Goal: Task Accomplishment & Management: Manage account settings

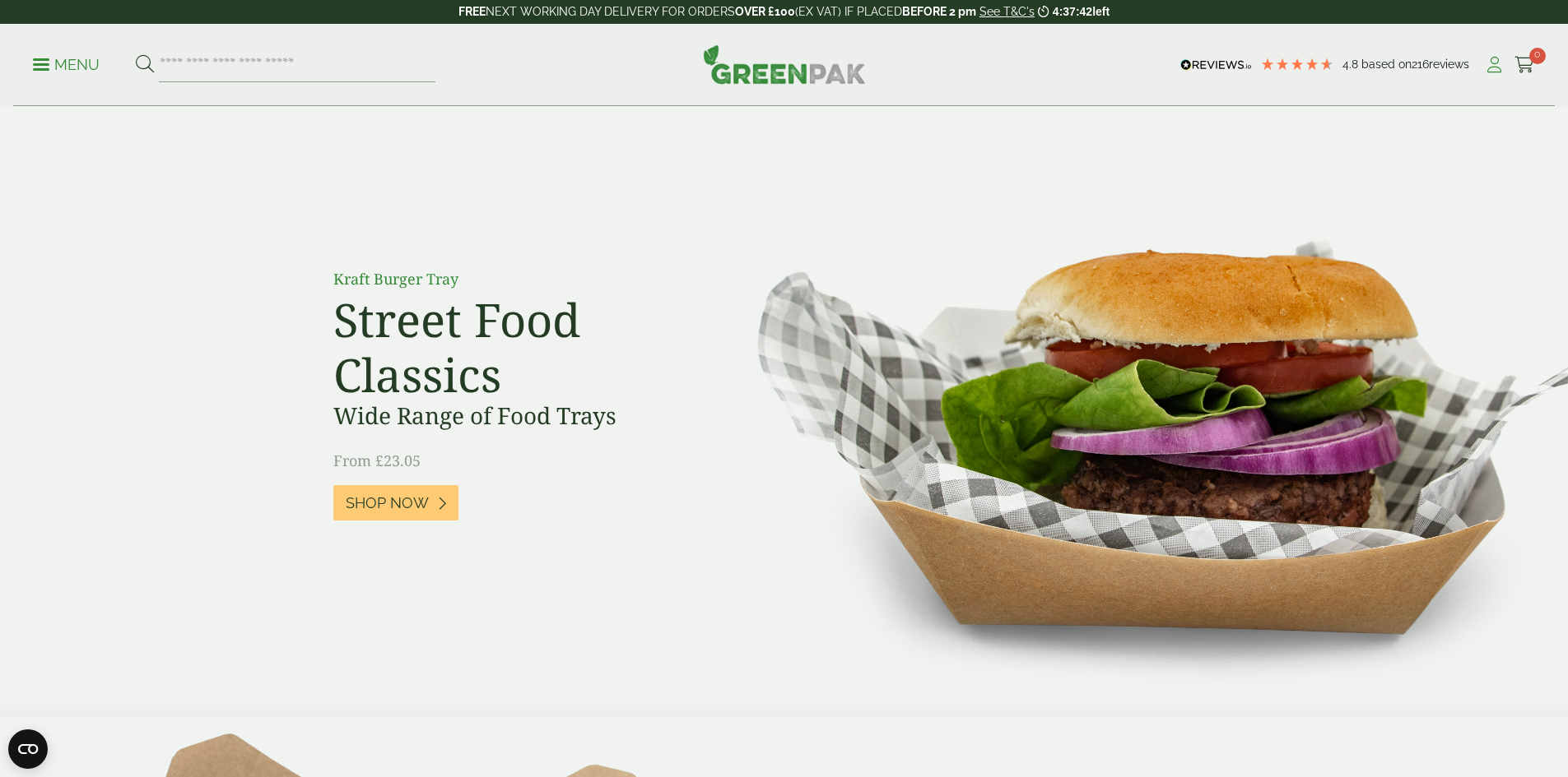
click at [1484, 70] on icon at bounding box center [1494, 64] width 20 height 17
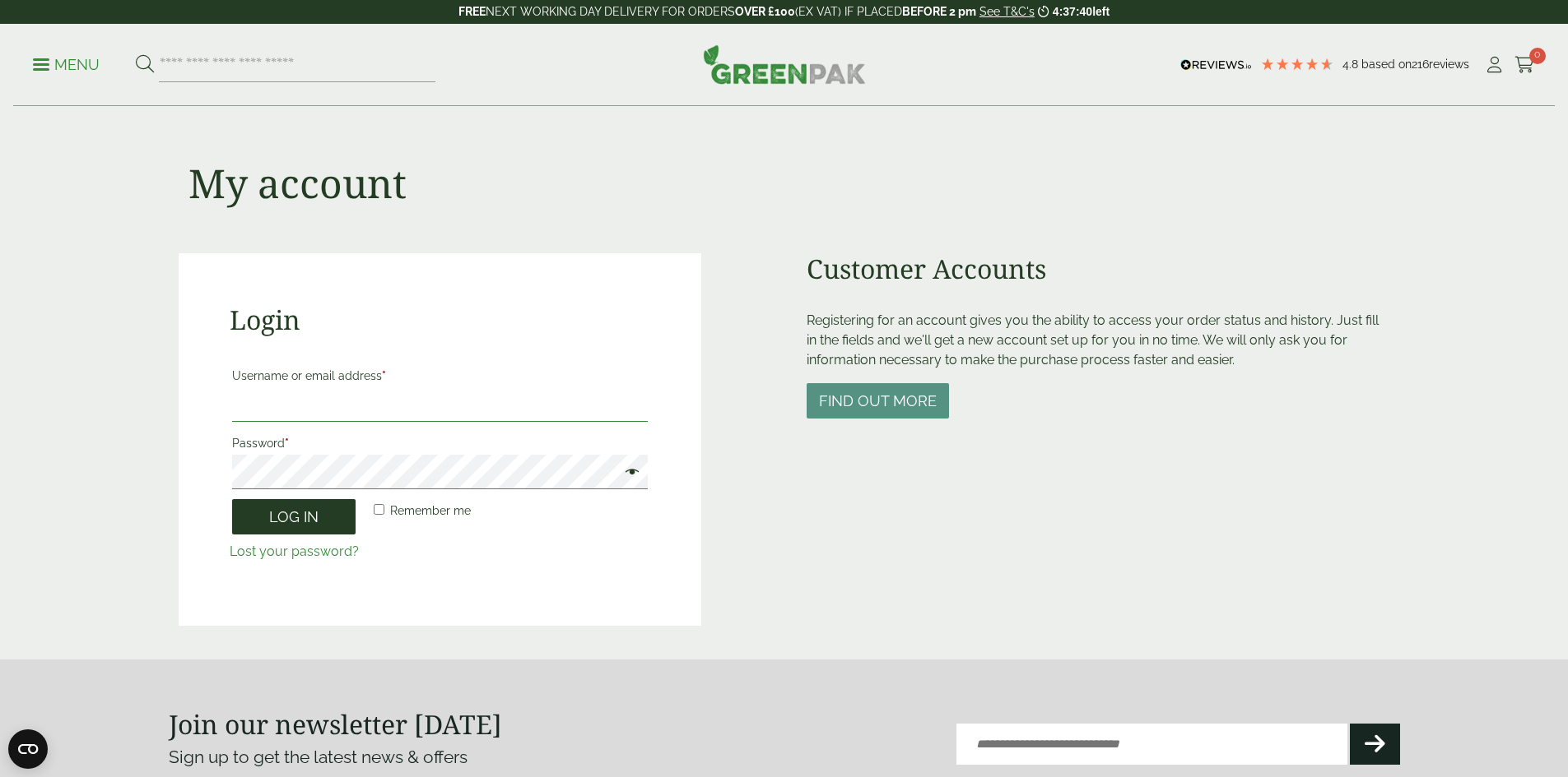
type input "**********"
click at [327, 516] on button "Log in" at bounding box center [294, 517] width 123 height 35
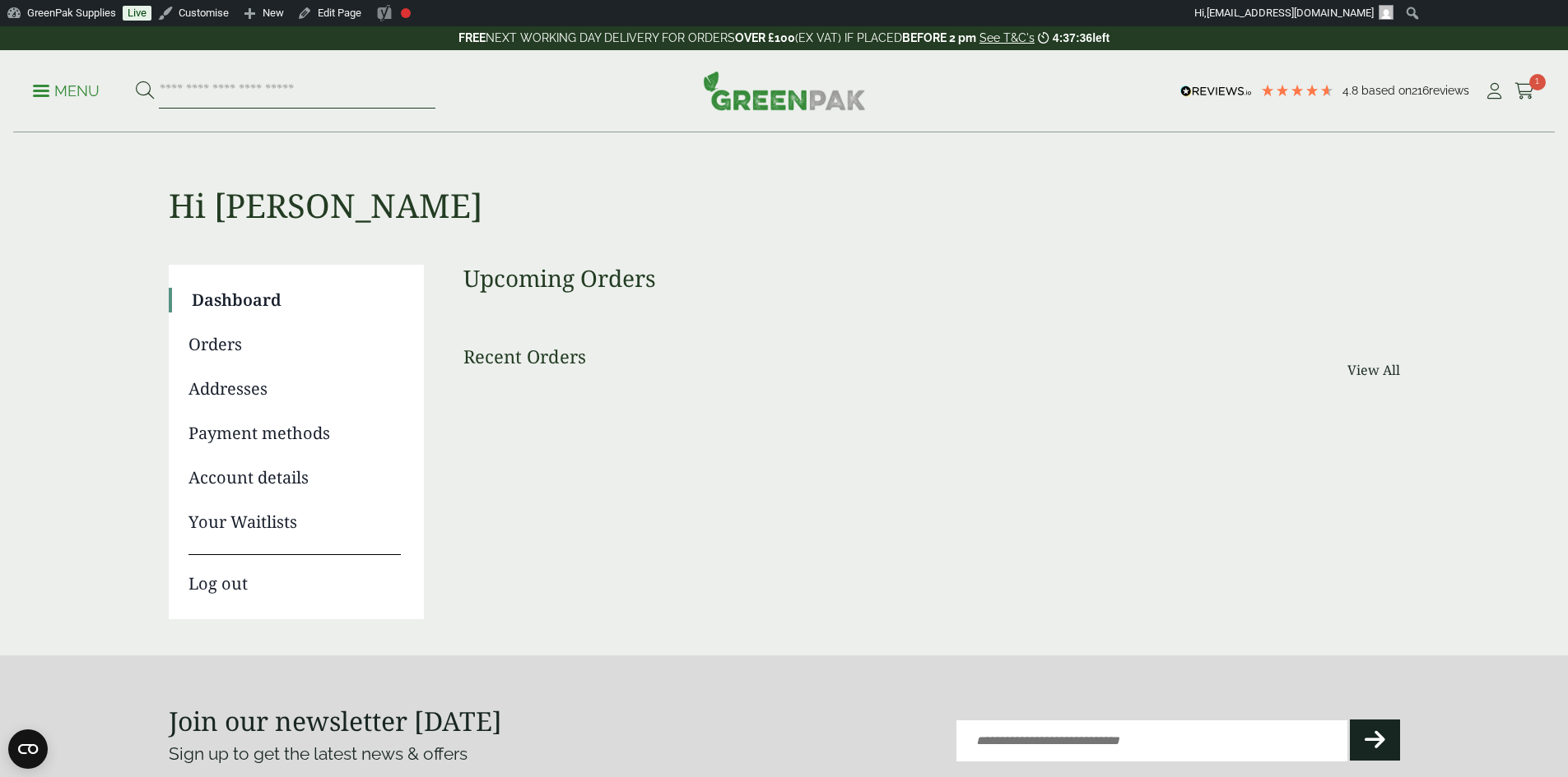
click at [272, 95] on input "search" at bounding box center [297, 91] width 277 height 34
drag, startPoint x: 272, startPoint y: 95, endPoint x: 60, endPoint y: 17, distance: 225.9
click at [60, 17] on link "GreenPak Supplies" at bounding box center [61, 13] width 123 height 26
